Goal: Task Accomplishment & Management: Complete application form

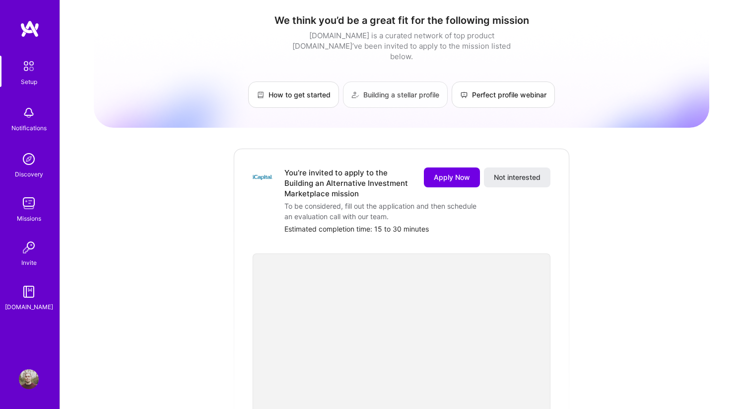
scroll to position [2, 0]
click at [452, 171] on span "Apply Now" at bounding box center [452, 176] width 36 height 10
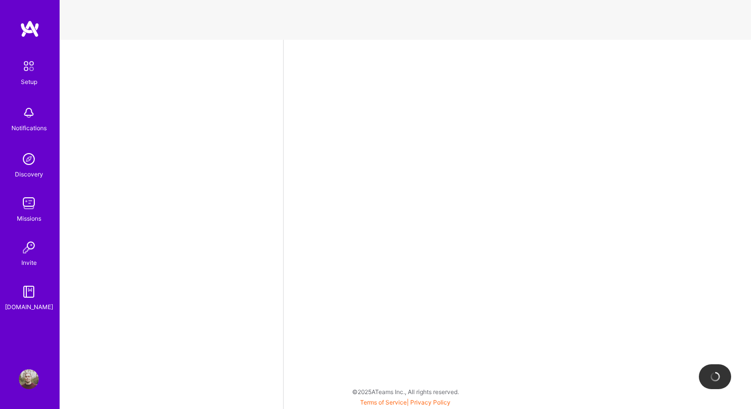
select select "US"
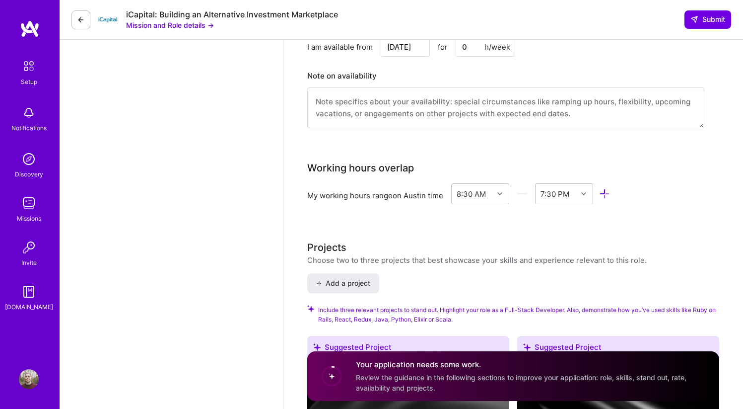
scroll to position [1353, 0]
